Goal: Information Seeking & Learning: Learn about a topic

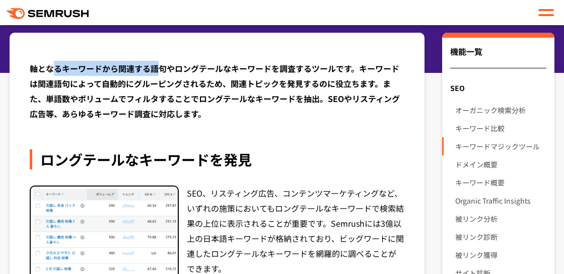
click at [156, 68] on div "軸となるキーワードから関連する語句やロングテールなキーワードを調査するツールです。キーワードは関連語句によって自動的にグルーピングされるため、関連トピックを発…" at bounding box center [217, 91] width 375 height 60
click at [160, 73] on div "軸となるキーワードから関連する語句やロングテールなキーワードを調査するツールです。キーワードは関連語句によって自動的にグルーピングされるため、関連トピックを発…" at bounding box center [217, 91] width 375 height 60
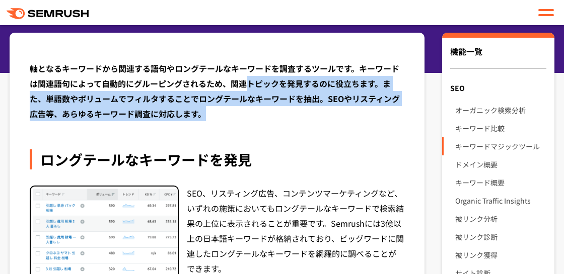
drag, startPoint x: 250, startPoint y: 76, endPoint x: 257, endPoint y: 115, distance: 39.8
click at [257, 115] on div "軸となるキーワードから関連する語句やロングテールなキーワードを調査するツールです。キーワードは関連語句によって自動的にグルーピングされるため、関連トピックを発…" at bounding box center [217, 91] width 375 height 60
click at [257, 116] on div "軸となるキーワードから関連する語句やロングテールなキーワードを調査するツールです。キーワードは関連語句によって自動的にグルーピングされるため、関連トピックを発…" at bounding box center [217, 91] width 375 height 60
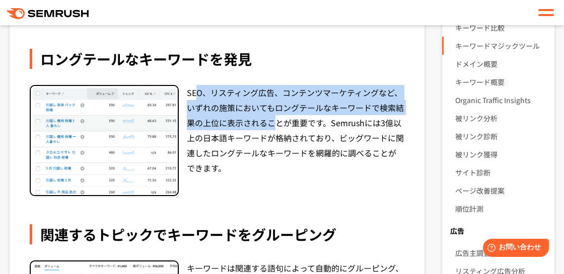
drag, startPoint x: 198, startPoint y: 86, endPoint x: 277, endPoint y: 123, distance: 87.6
click at [277, 123] on div "SEO、リスティング広告、コンテンツマーケティングなど、いずれの施策においてもロングテールなキーワードで検索結果の上位に表示されることが重要です。Semrus…" at bounding box center [296, 141] width 218 height 112
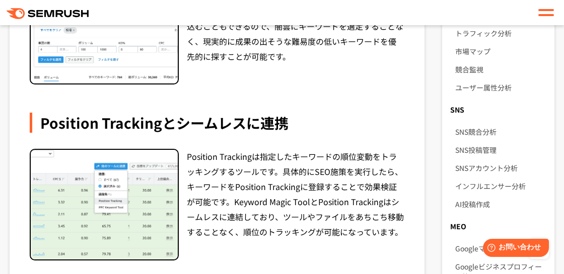
scroll to position [627, 0]
